Goal: Information Seeking & Learning: Learn about a topic

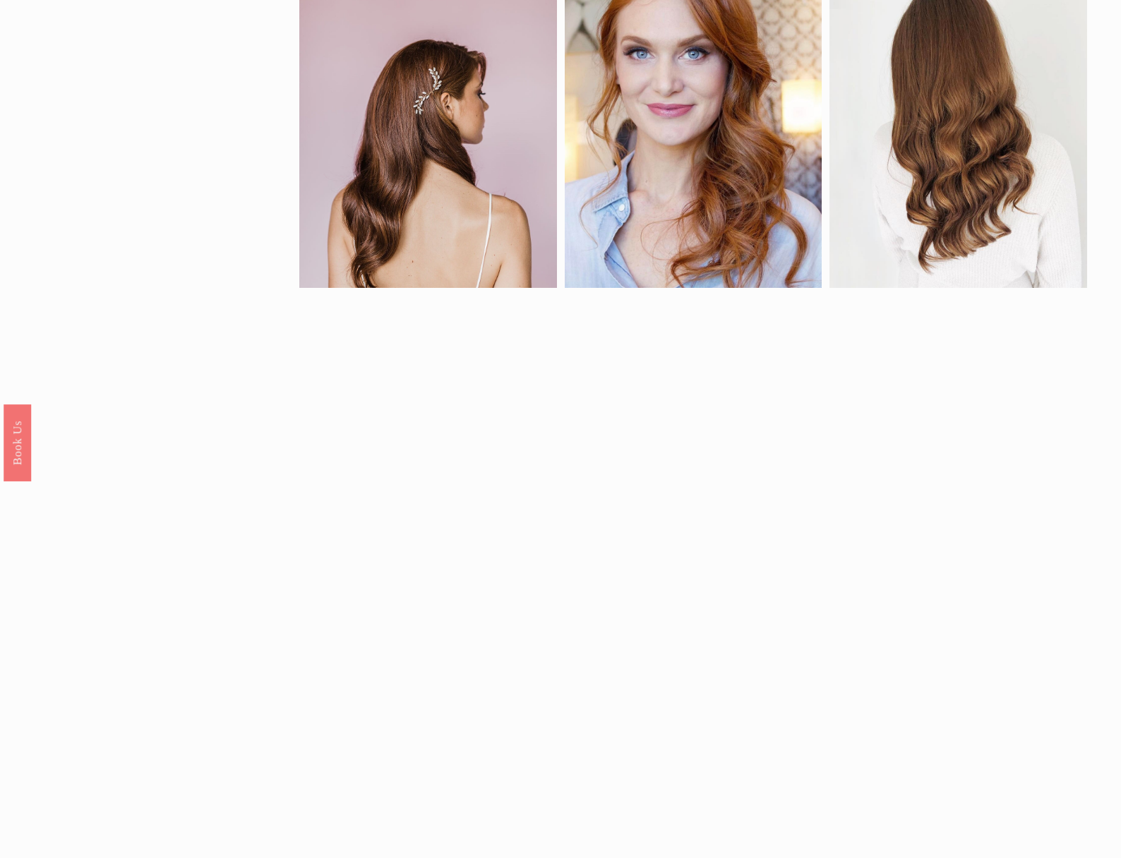
scroll to position [1243, 0]
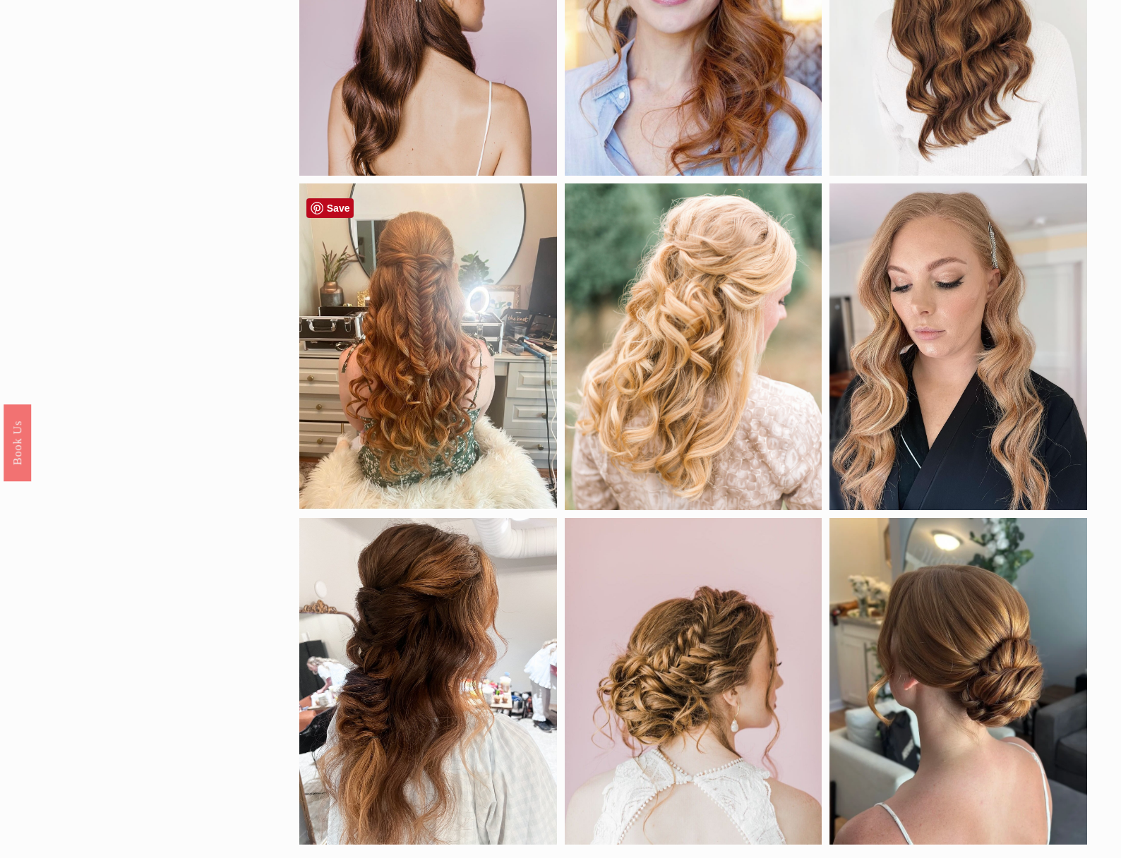
click at [433, 435] on div at bounding box center [428, 347] width 258 height 327
click at [433, 440] on div at bounding box center [428, 347] width 258 height 327
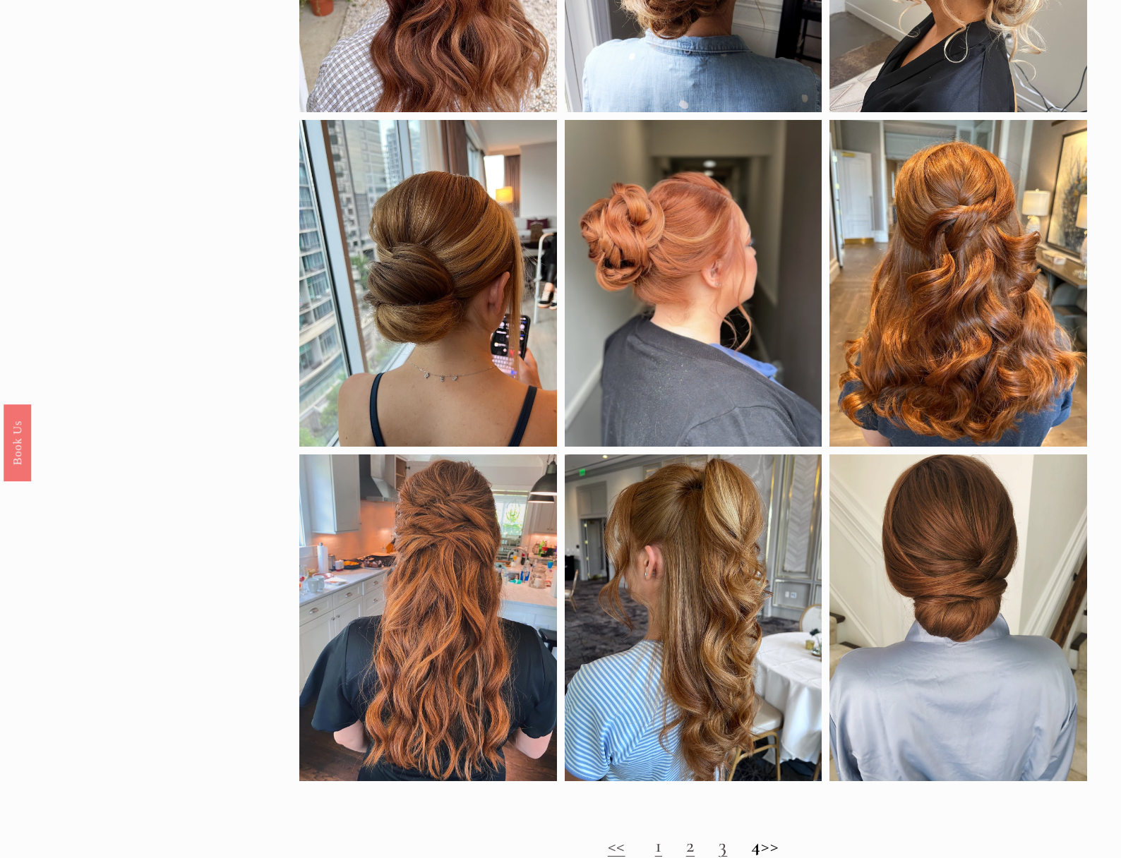
scroll to position [666, 0]
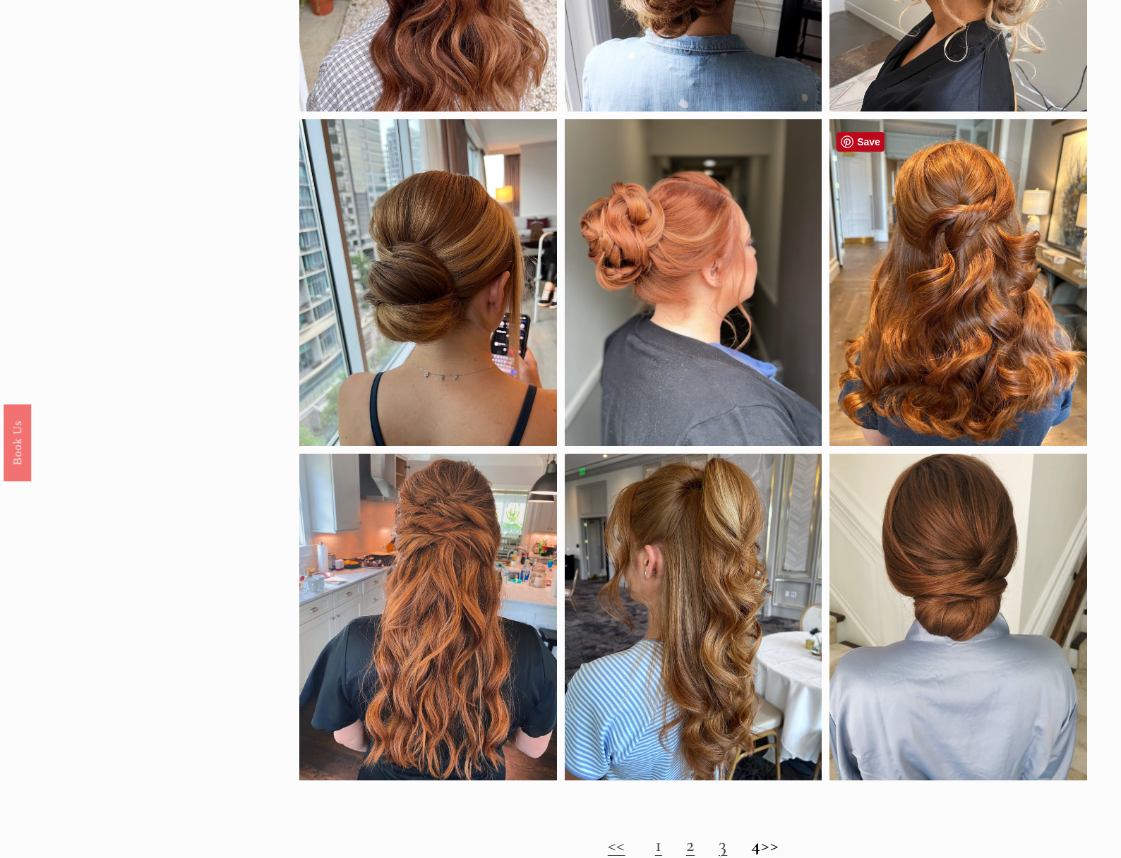
click at [954, 358] on div at bounding box center [958, 282] width 258 height 327
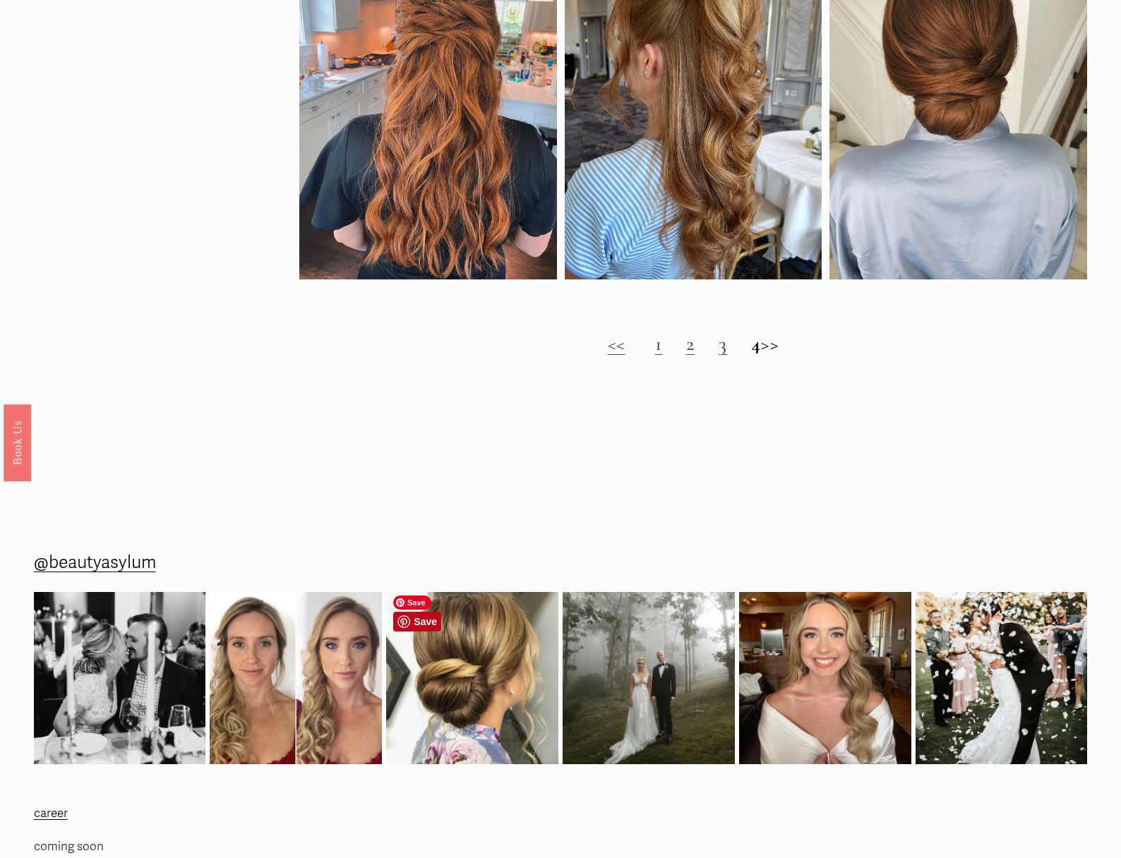
scroll to position [1376, 0]
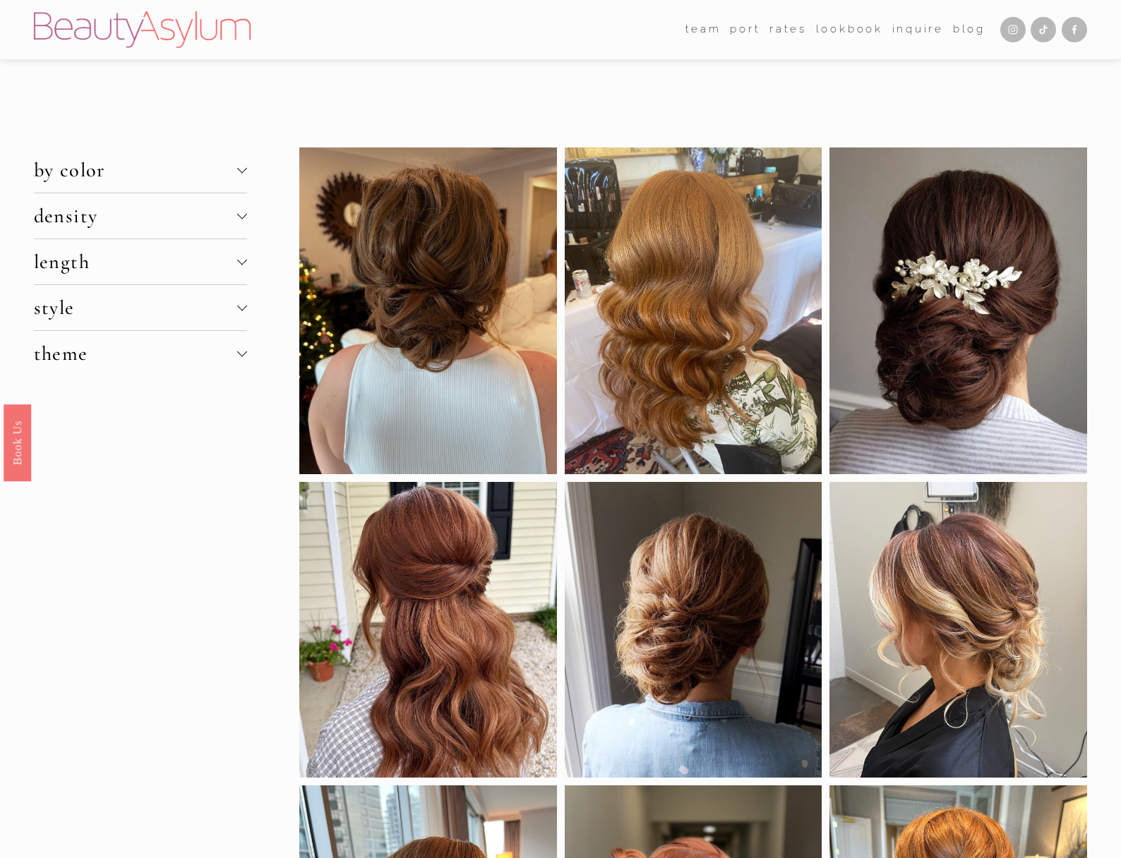
click at [127, 308] on span "style" at bounding box center [135, 308] width 203 height 24
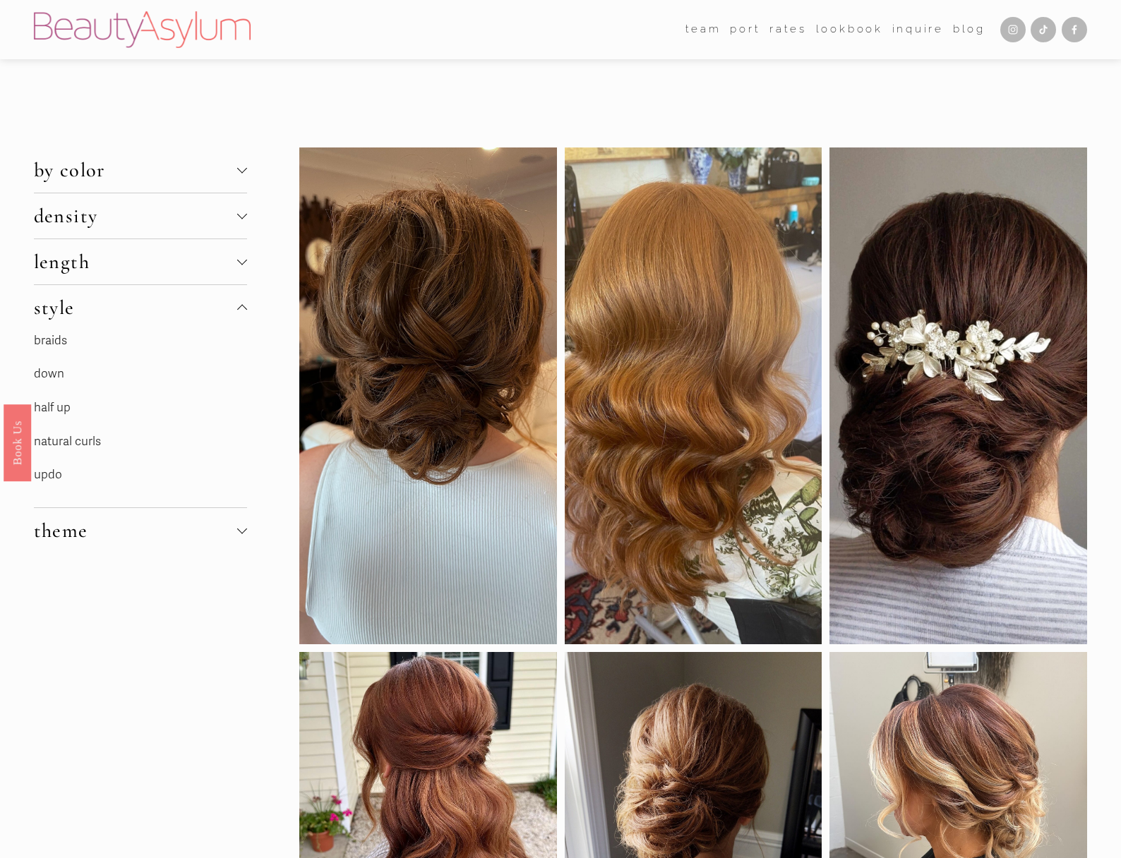
click at [68, 411] on link "half up" at bounding box center [52, 407] width 37 height 15
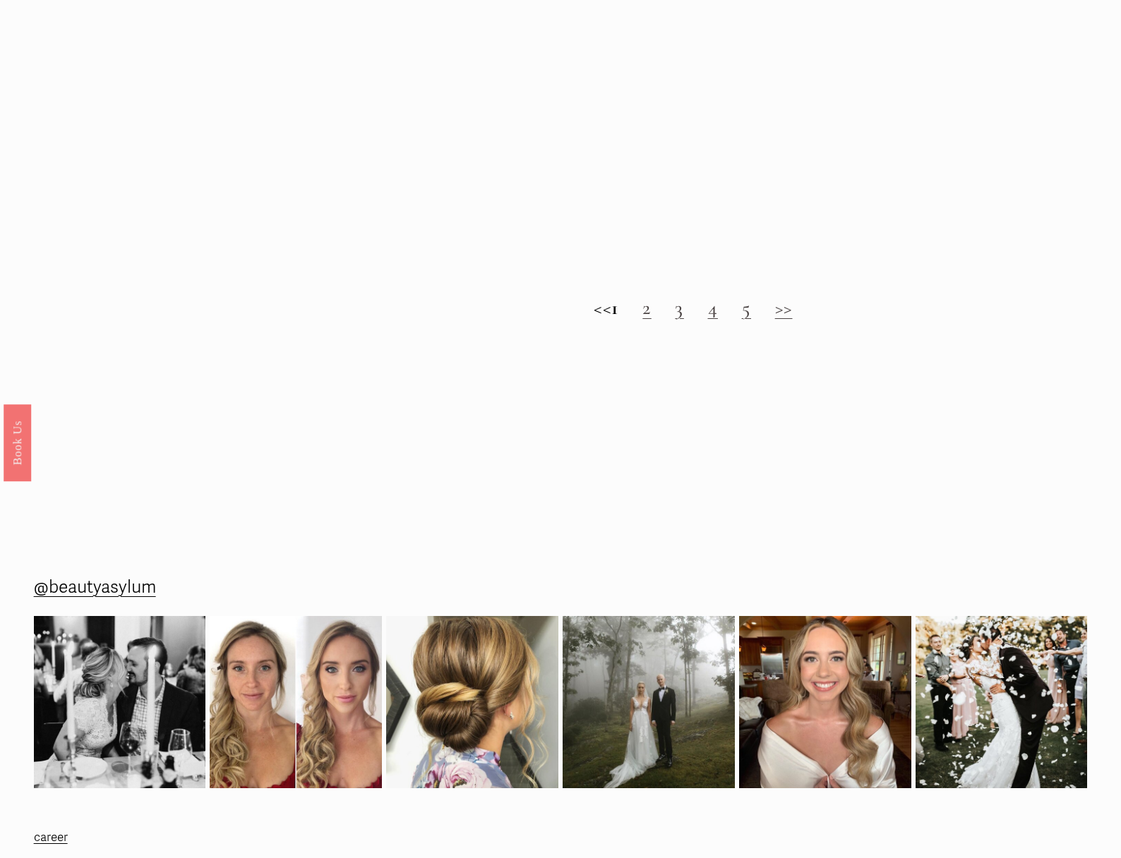
scroll to position [1621, 0]
